Goal: Information Seeking & Learning: Learn about a topic

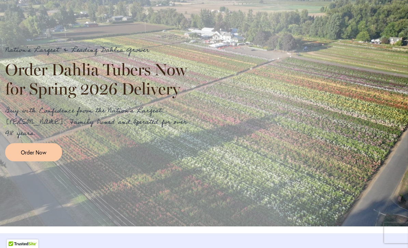
scroll to position [778, 0]
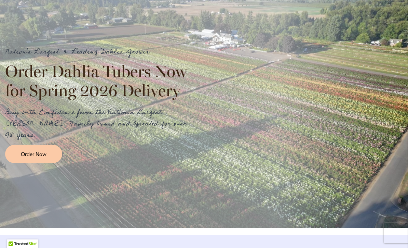
click at [330, 154] on div "Nation's Largest & Leading Dahlia Grower Order Dahlia Tubers Now for Spring 202…" at bounding box center [204, 104] width 398 height 117
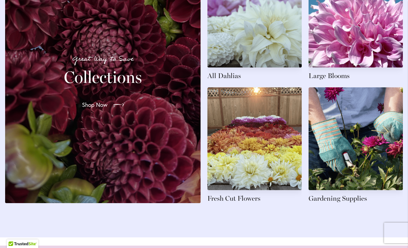
scroll to position [1083, 0]
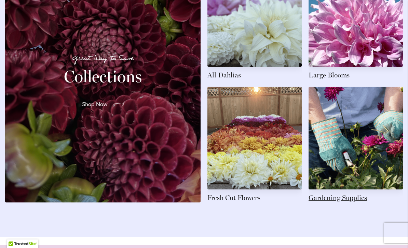
click at [355, 149] on link at bounding box center [356, 145] width 94 height 116
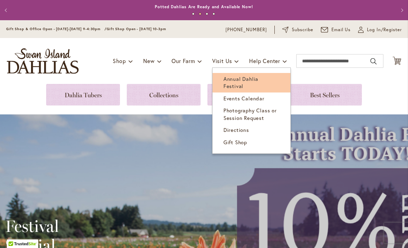
click at [259, 76] on span "Annual Dahlia Festival" at bounding box center [241, 82] width 35 height 14
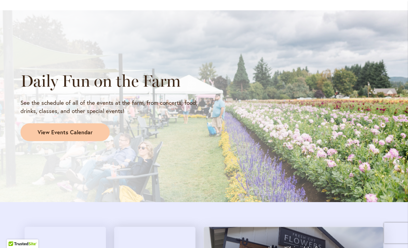
scroll to position [555, 0]
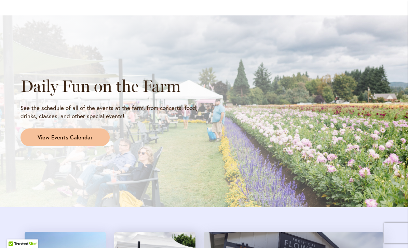
click at [53, 133] on span "View Events Calendar" at bounding box center [65, 137] width 55 height 8
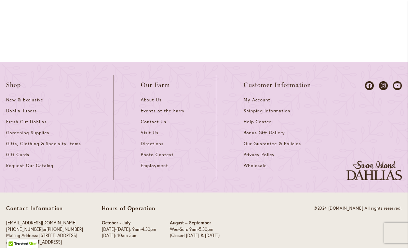
scroll to position [1012, 0]
click at [242, 235] on div "Contact Information info@dahlias.com (503) 850-2569 or 1-866-254-1047 Mailing A…" at bounding box center [204, 227] width 408 height 68
